Goal: Obtain resource: Download file/media

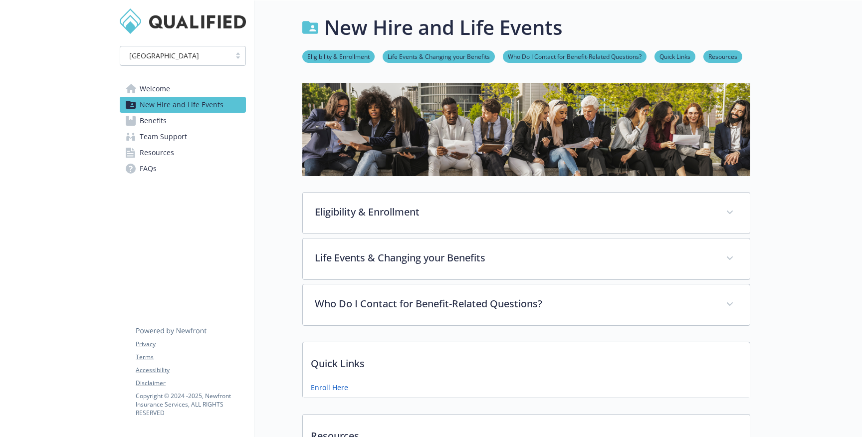
click at [149, 116] on span "Benefits" at bounding box center [153, 121] width 27 height 16
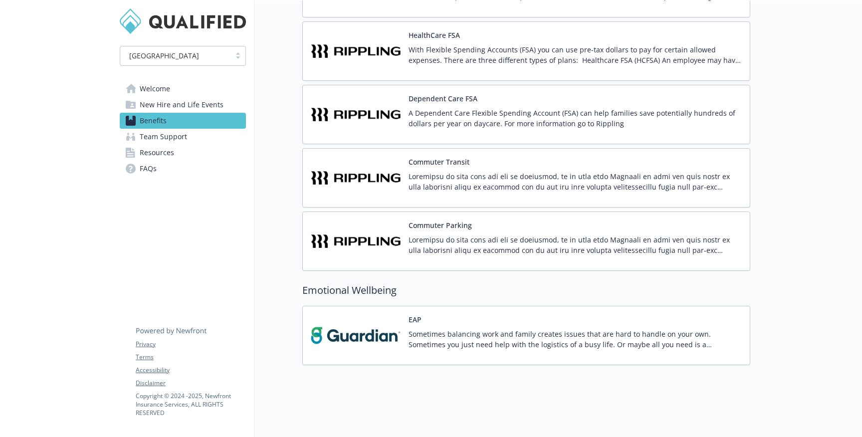
scroll to position [1485, 0]
click at [165, 106] on span "New Hire and Life Events" at bounding box center [182, 105] width 84 height 16
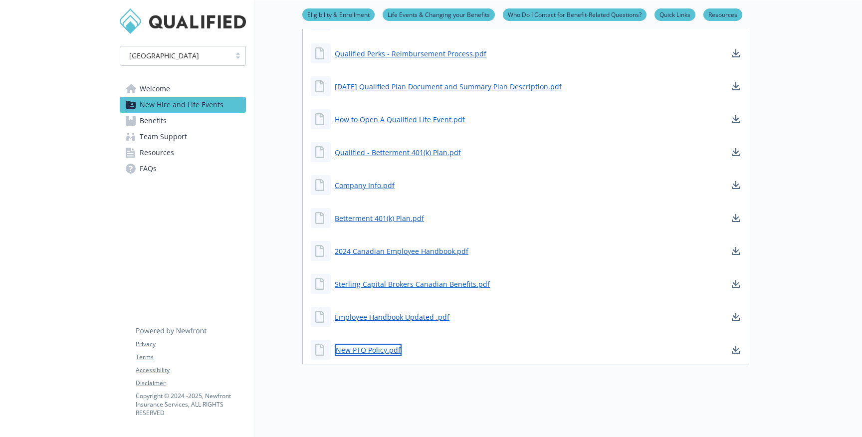
click at [369, 346] on link "New PTO Policy.pdf" at bounding box center [368, 350] width 67 height 12
